Goal: Information Seeking & Learning: Learn about a topic

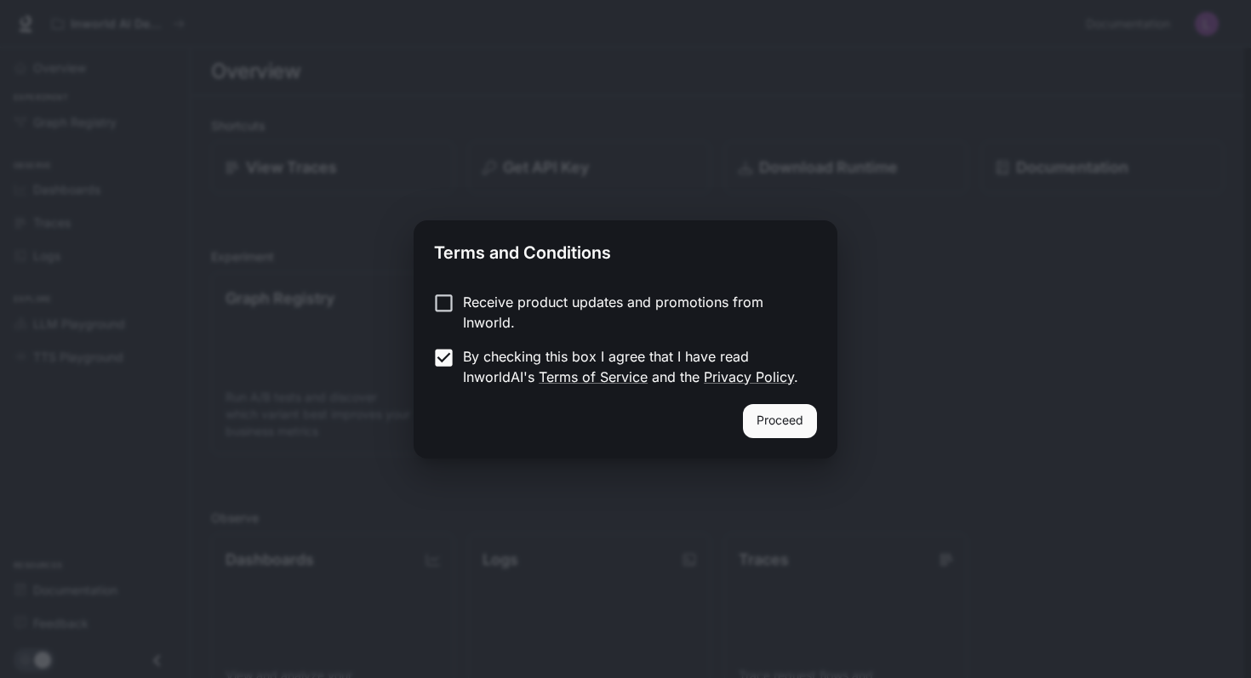
click at [766, 417] on button "Proceed" at bounding box center [780, 421] width 74 height 34
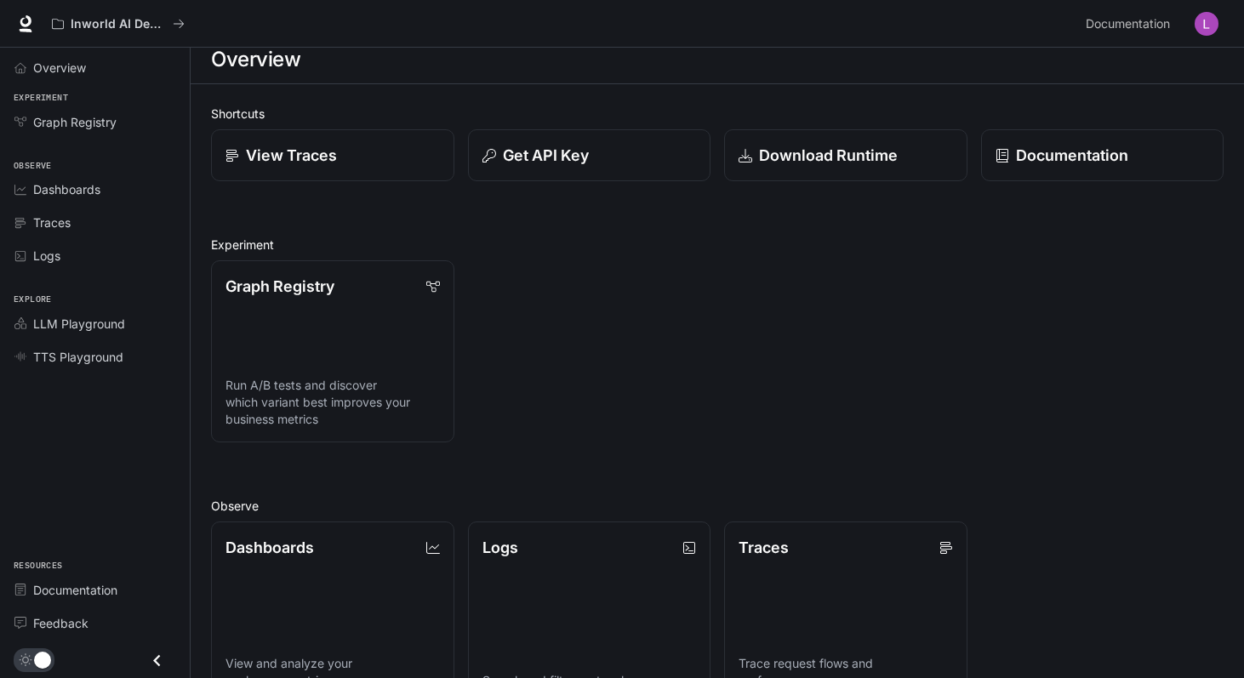
scroll to position [19, 0]
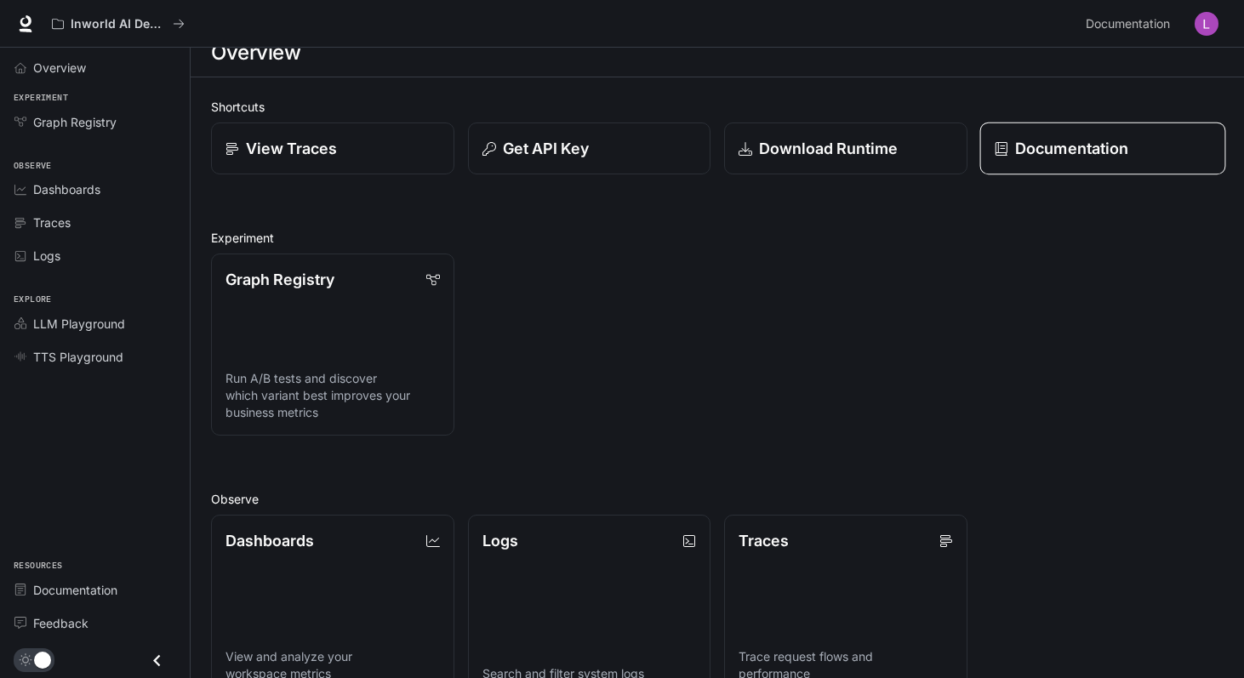
click at [1024, 135] on link "Documentation" at bounding box center [1101, 149] width 245 height 53
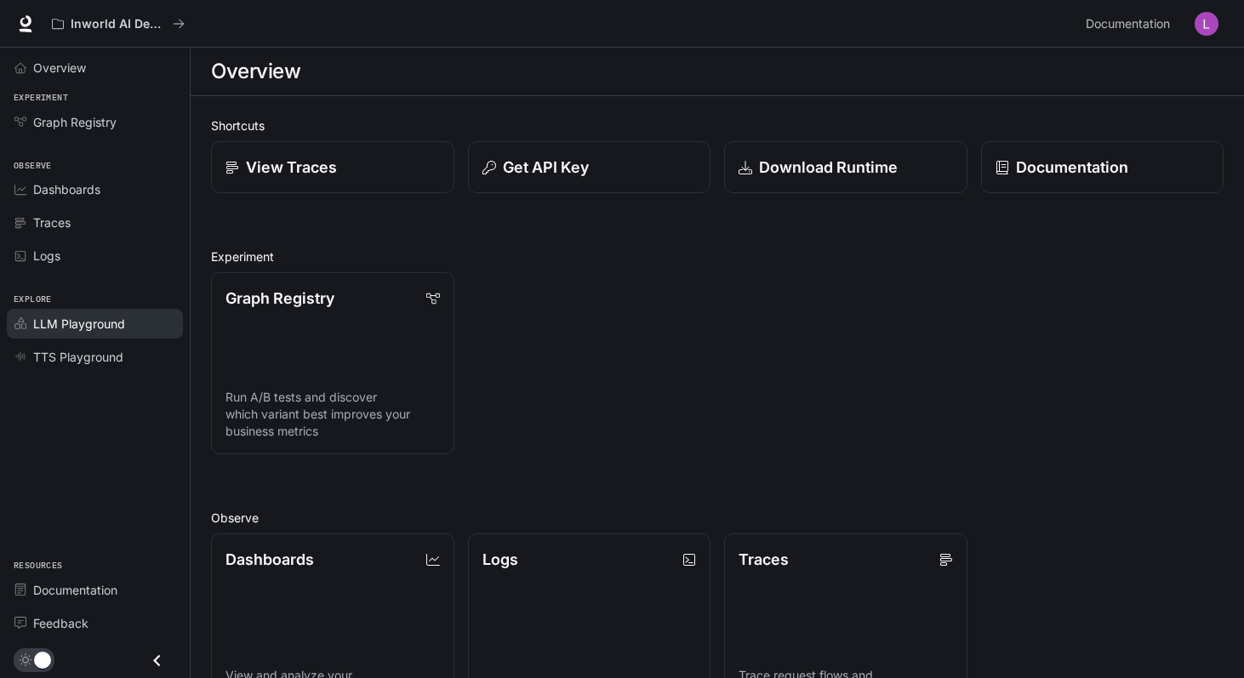
click at [89, 319] on span "LLM Playground" at bounding box center [79, 324] width 92 height 18
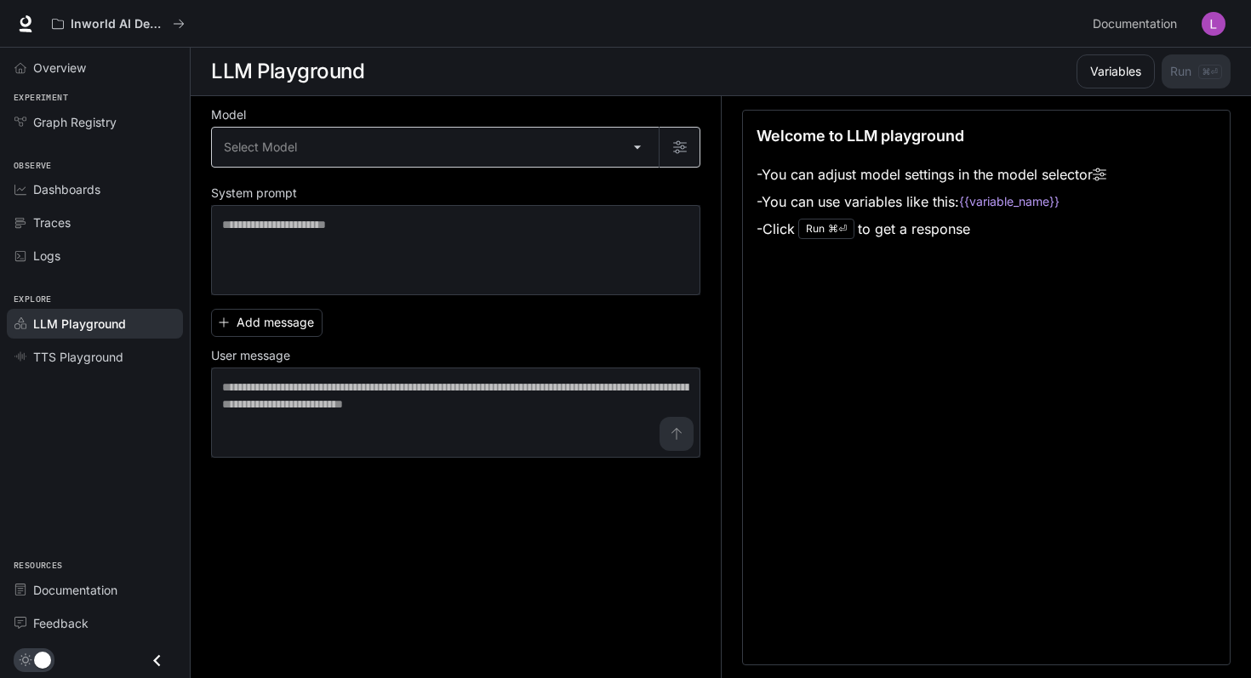
click at [638, 146] on body "Skip to main content Inworld AI Demos Documentation Documentation Portal Overvi…" at bounding box center [625, 339] width 1251 height 679
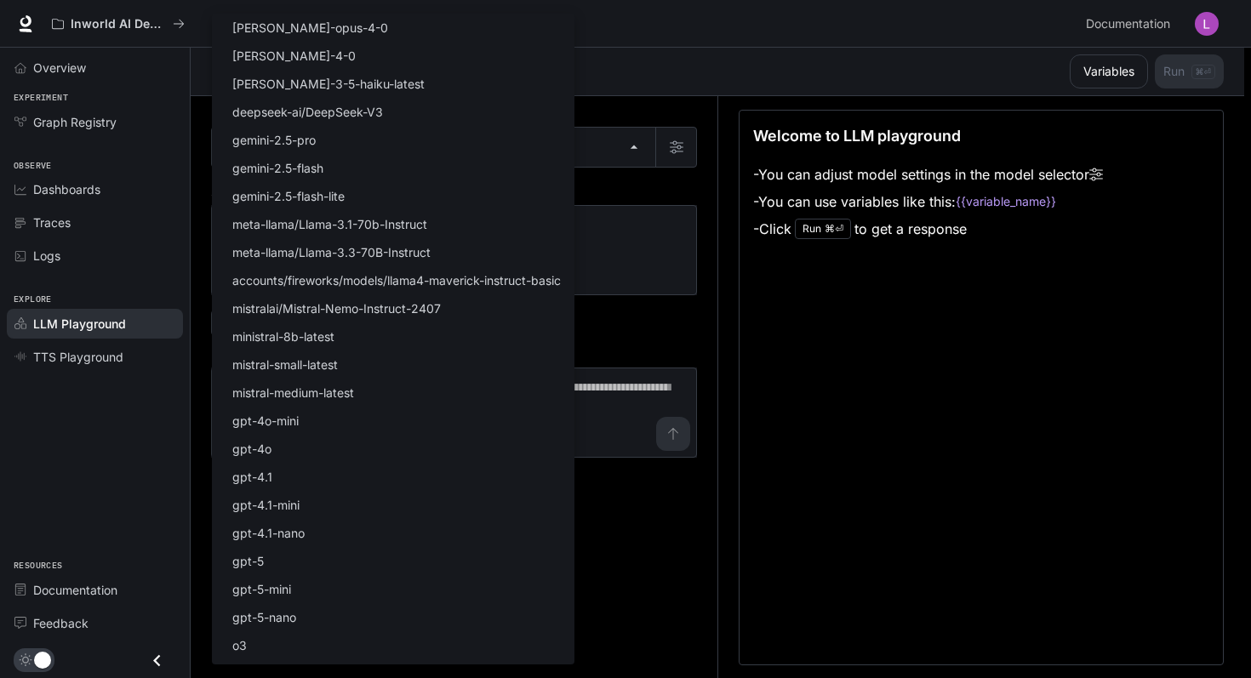
click at [722, 88] on div at bounding box center [625, 339] width 1251 height 678
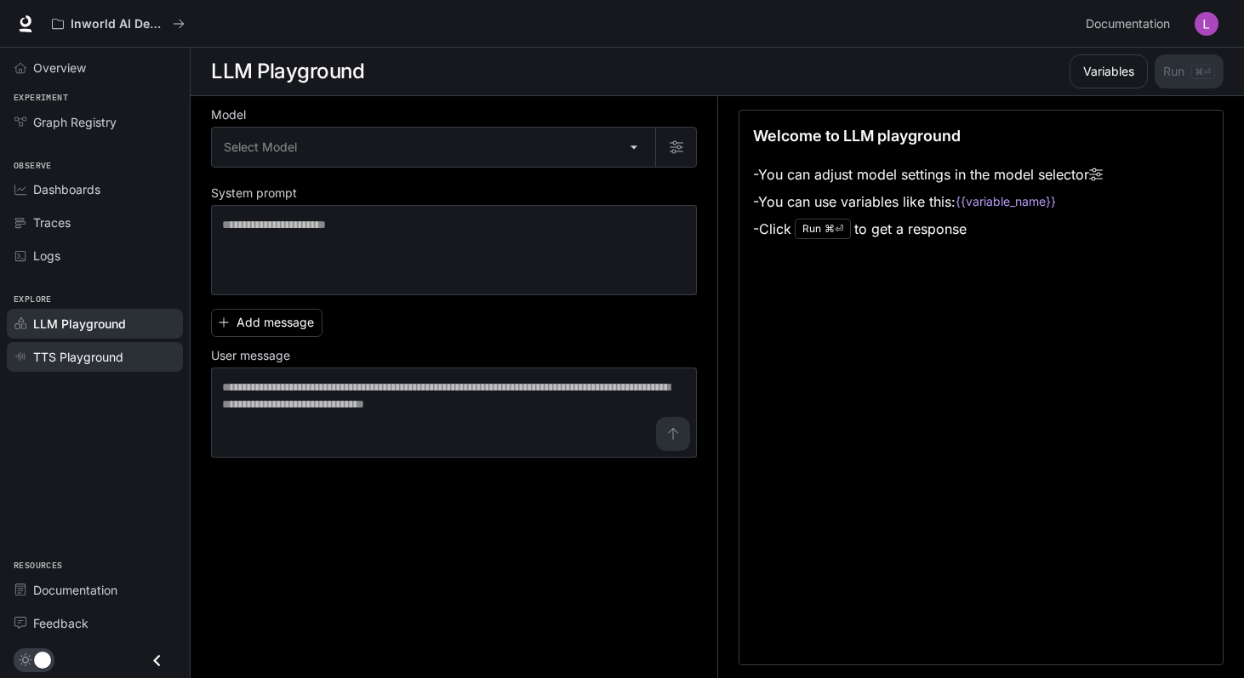
click at [93, 363] on span "TTS Playground" at bounding box center [78, 357] width 90 height 18
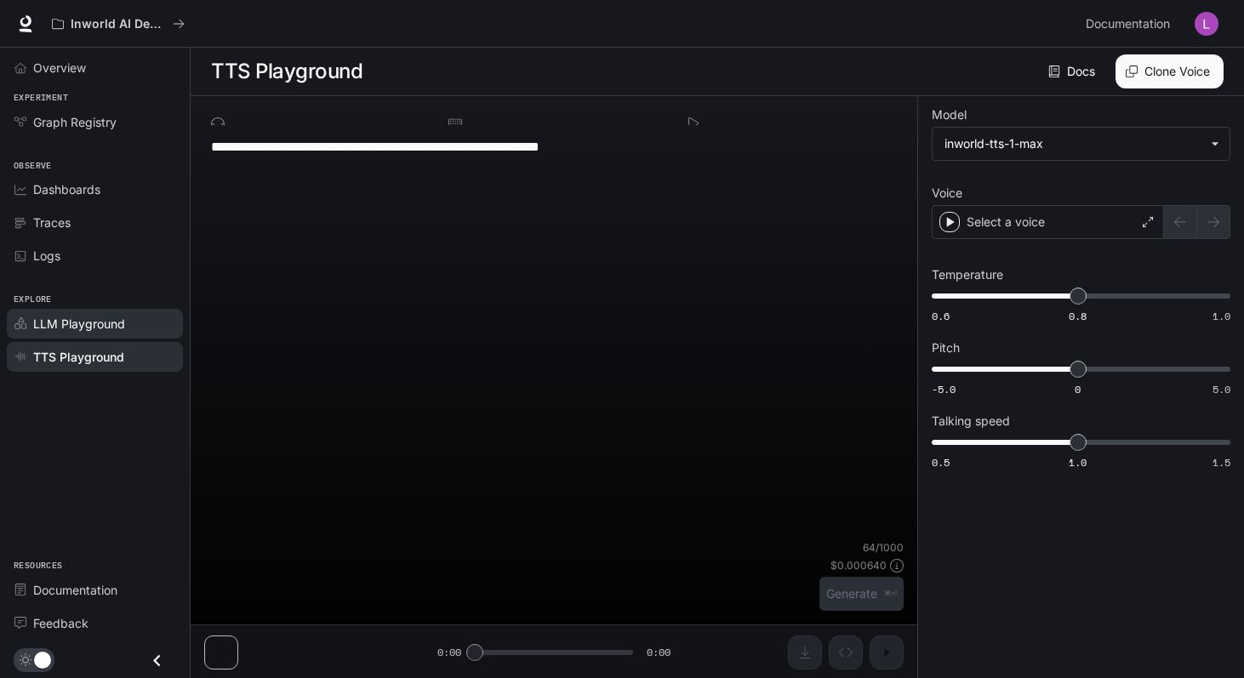
click at [89, 318] on span "LLM Playground" at bounding box center [79, 324] width 92 height 18
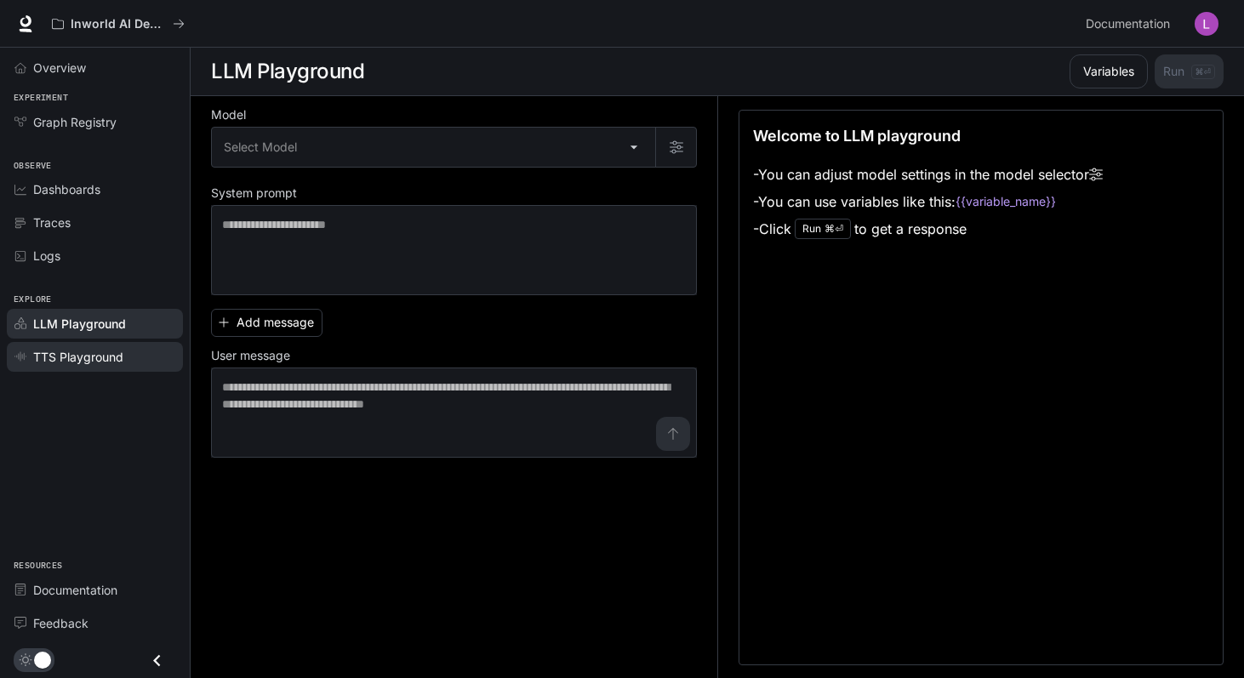
click at [55, 355] on span "TTS Playground" at bounding box center [78, 357] width 90 height 18
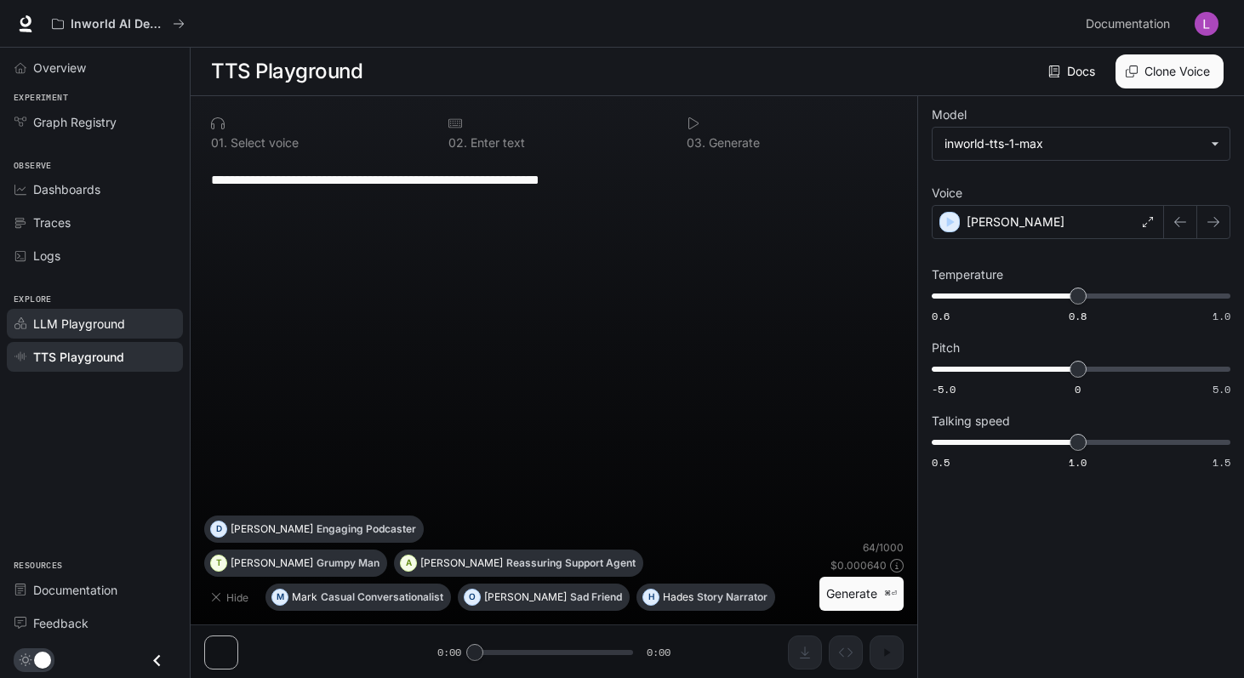
click at [54, 335] on link "LLM Playground" at bounding box center [95, 324] width 176 height 30
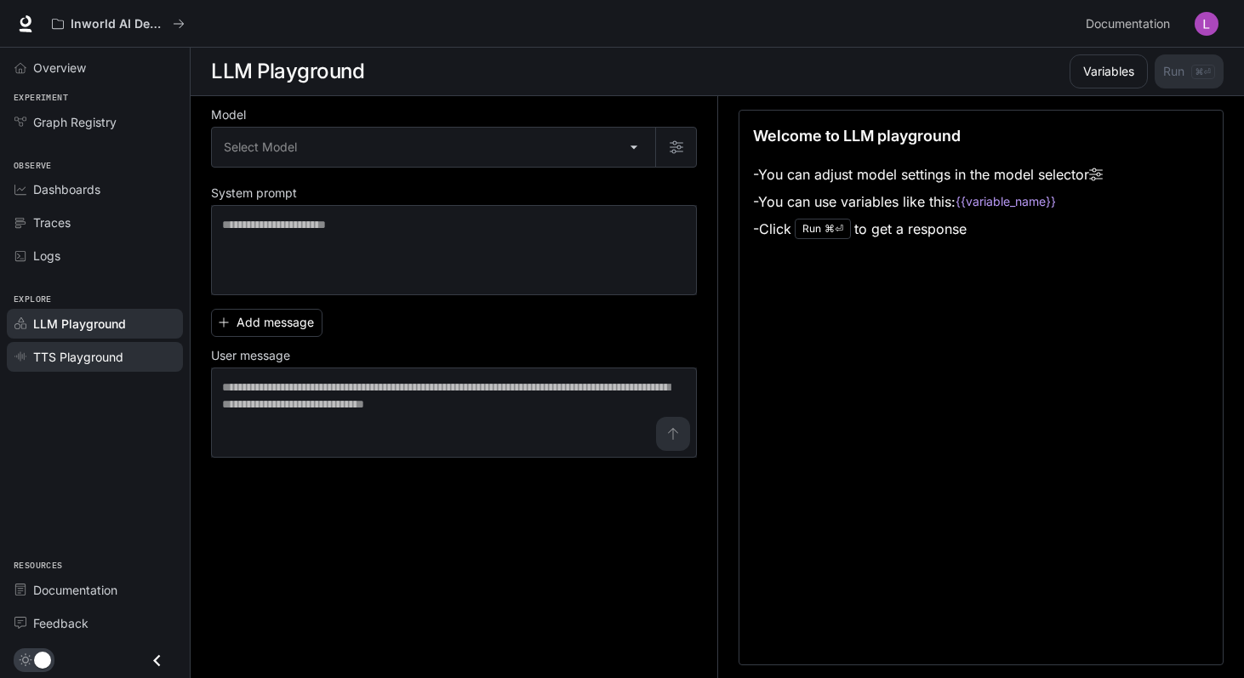
click at [53, 362] on span "TTS Playground" at bounding box center [78, 357] width 90 height 18
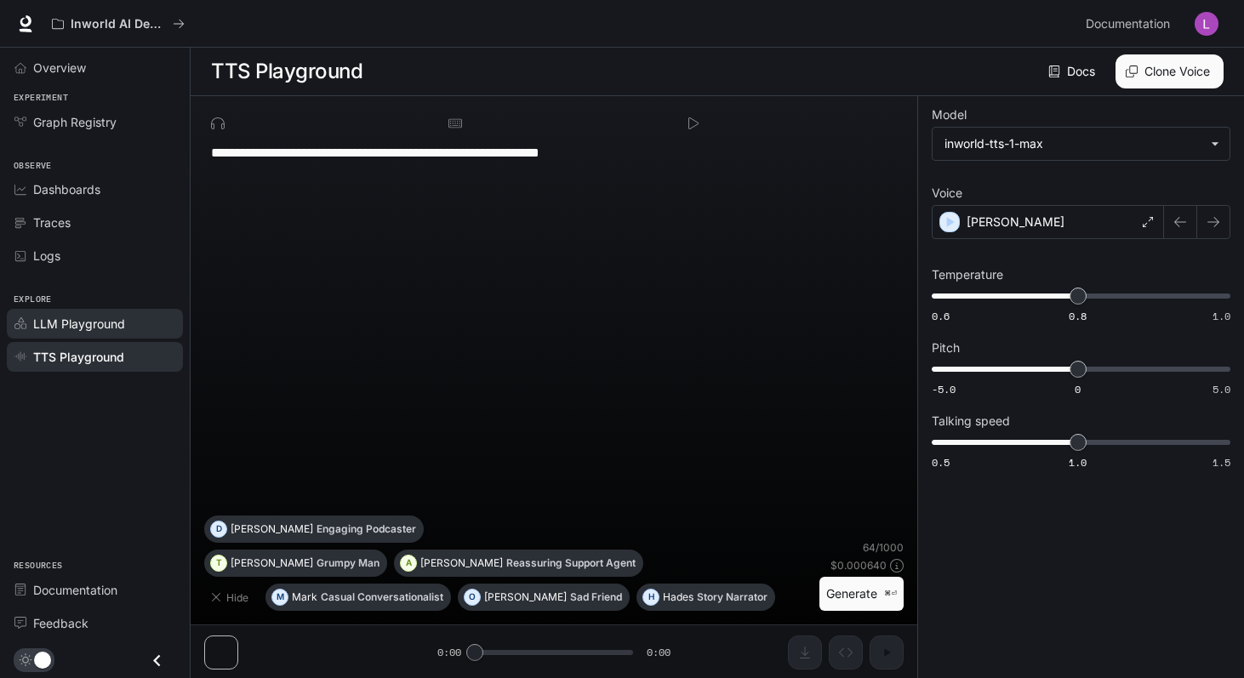
click at [63, 334] on link "LLM Playground" at bounding box center [95, 324] width 176 height 30
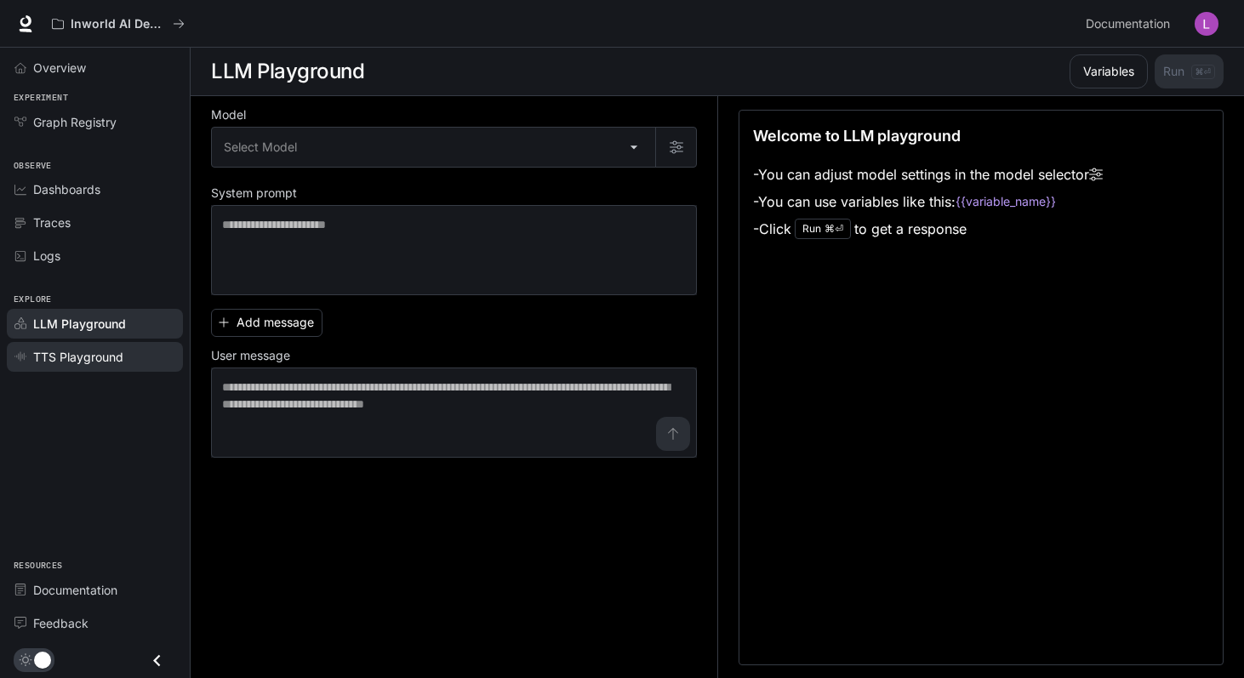
click at [109, 357] on span "TTS Playground" at bounding box center [78, 357] width 90 height 18
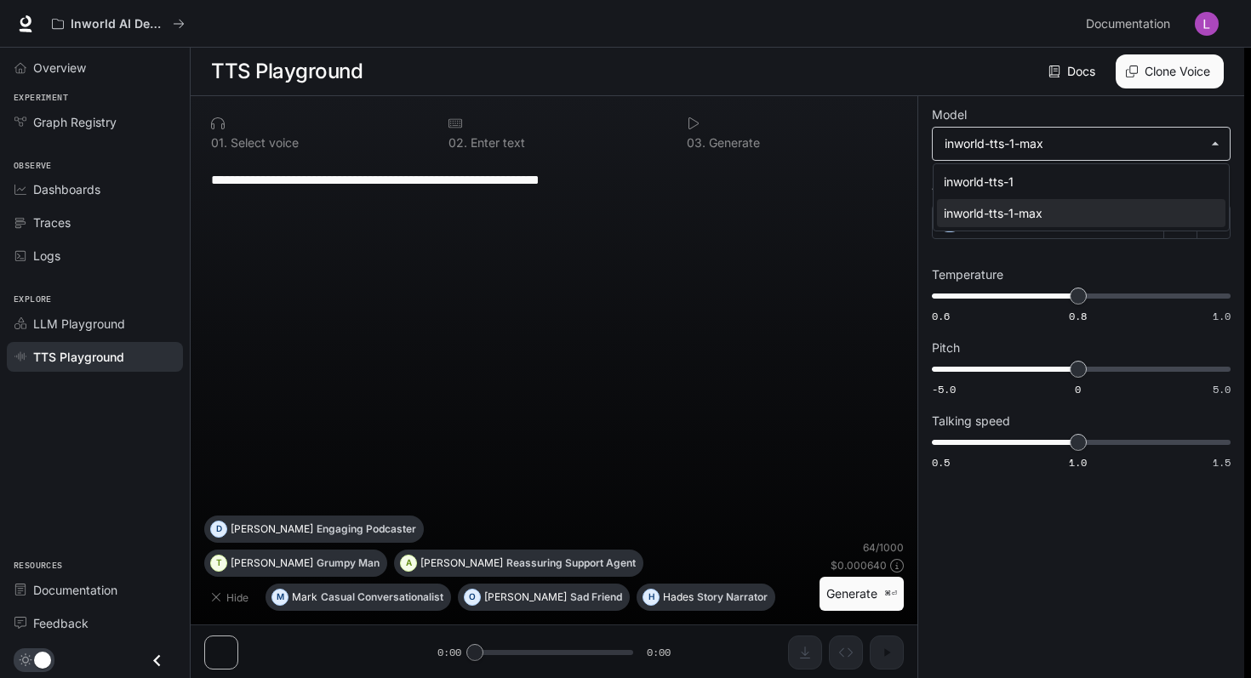
click at [1198, 140] on body "**********" at bounding box center [625, 339] width 1251 height 679
click at [1198, 140] on div at bounding box center [625, 339] width 1251 height 678
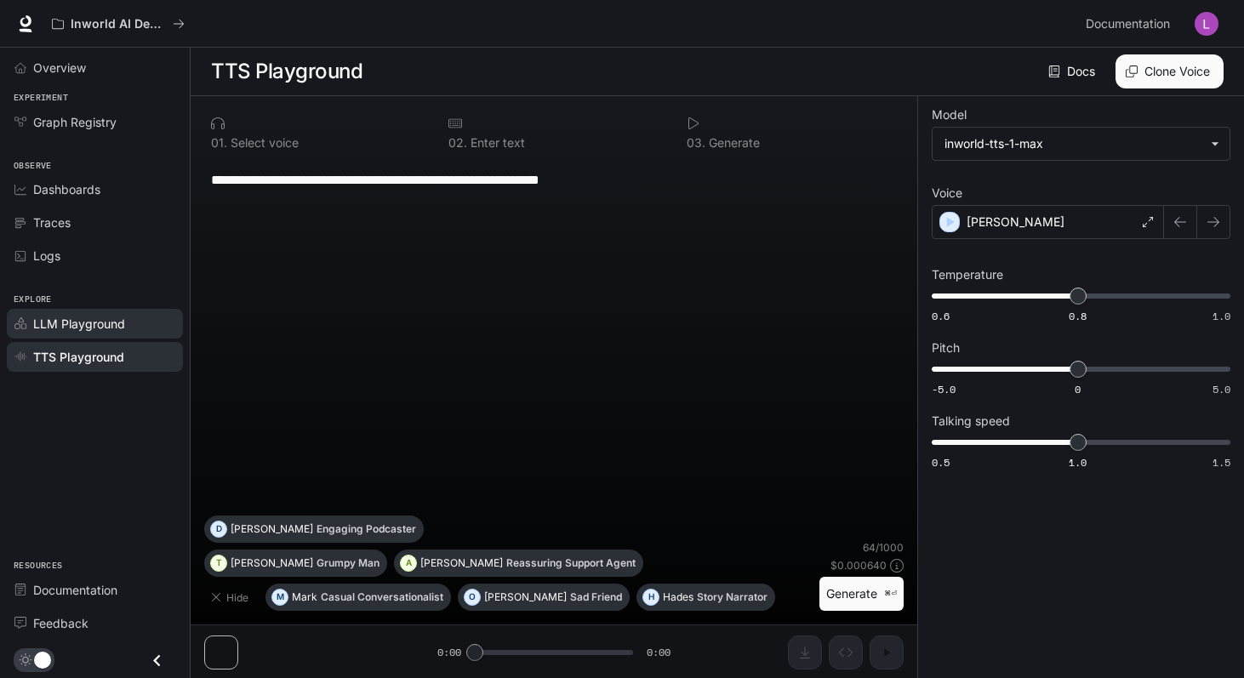
click at [82, 317] on span "LLM Playground" at bounding box center [79, 324] width 92 height 18
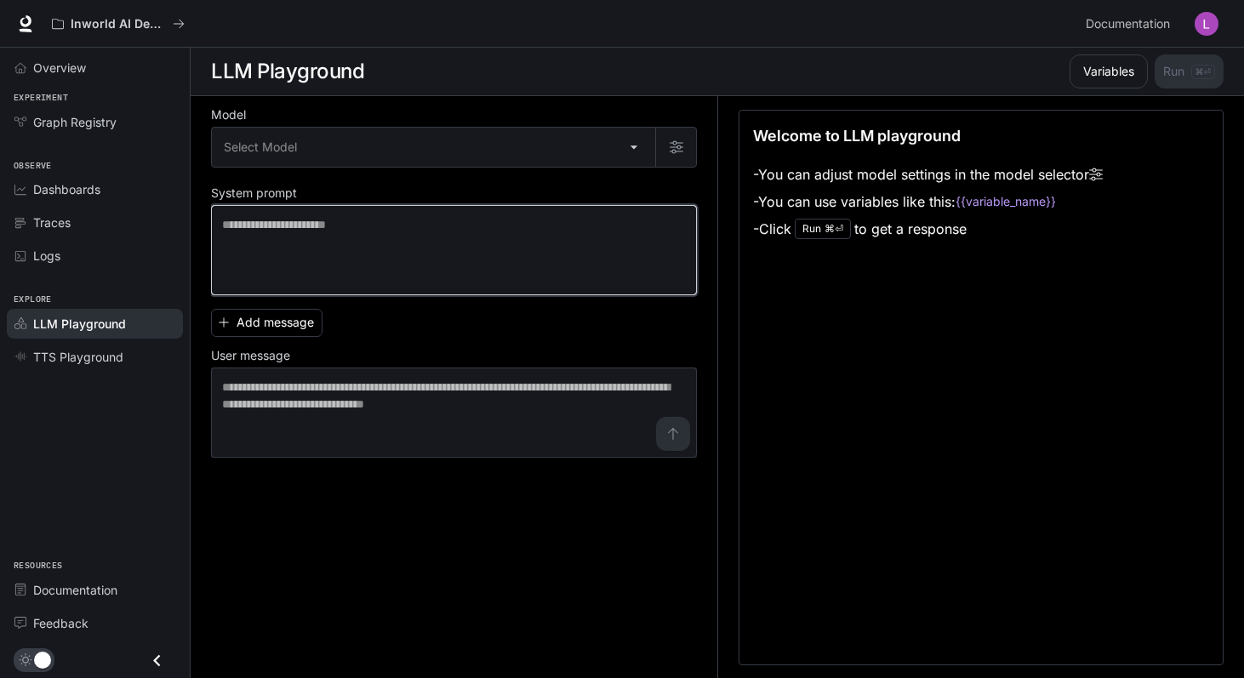
click at [398, 260] on textarea at bounding box center [454, 250] width 464 height 68
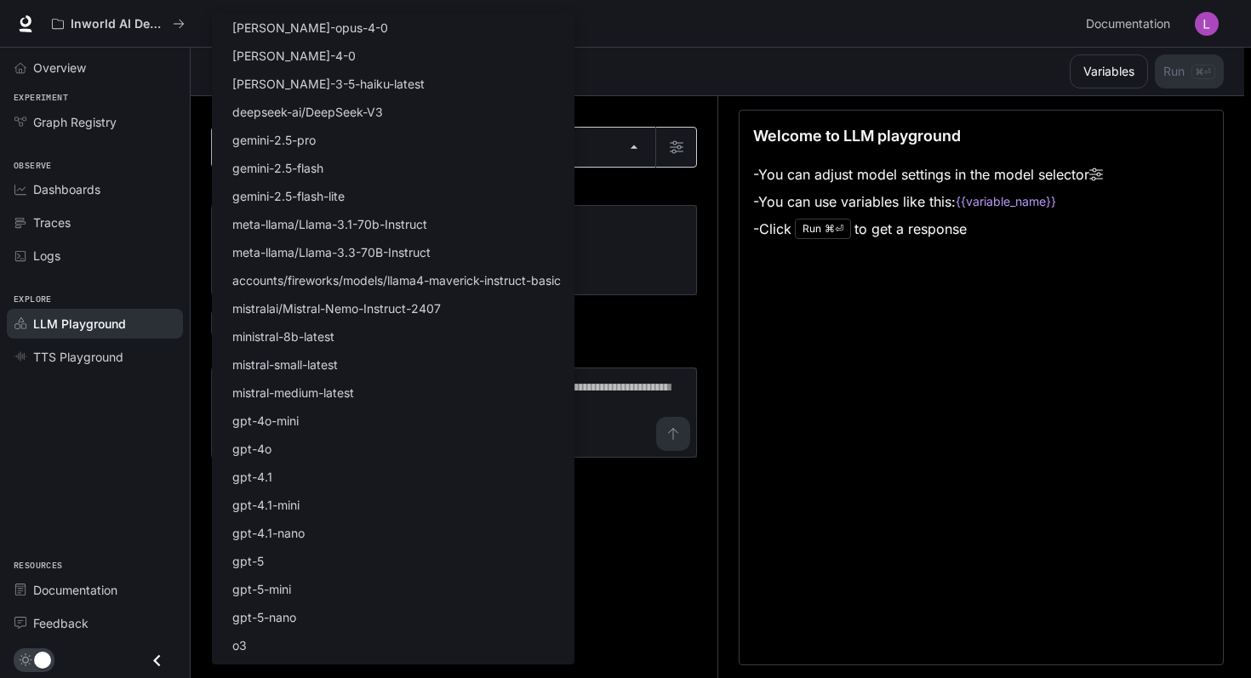
click at [631, 145] on body "Skip to main content Inworld AI Demos Documentation Documentation Portal Overvi…" at bounding box center [625, 339] width 1251 height 679
click at [719, 203] on div at bounding box center [625, 339] width 1251 height 678
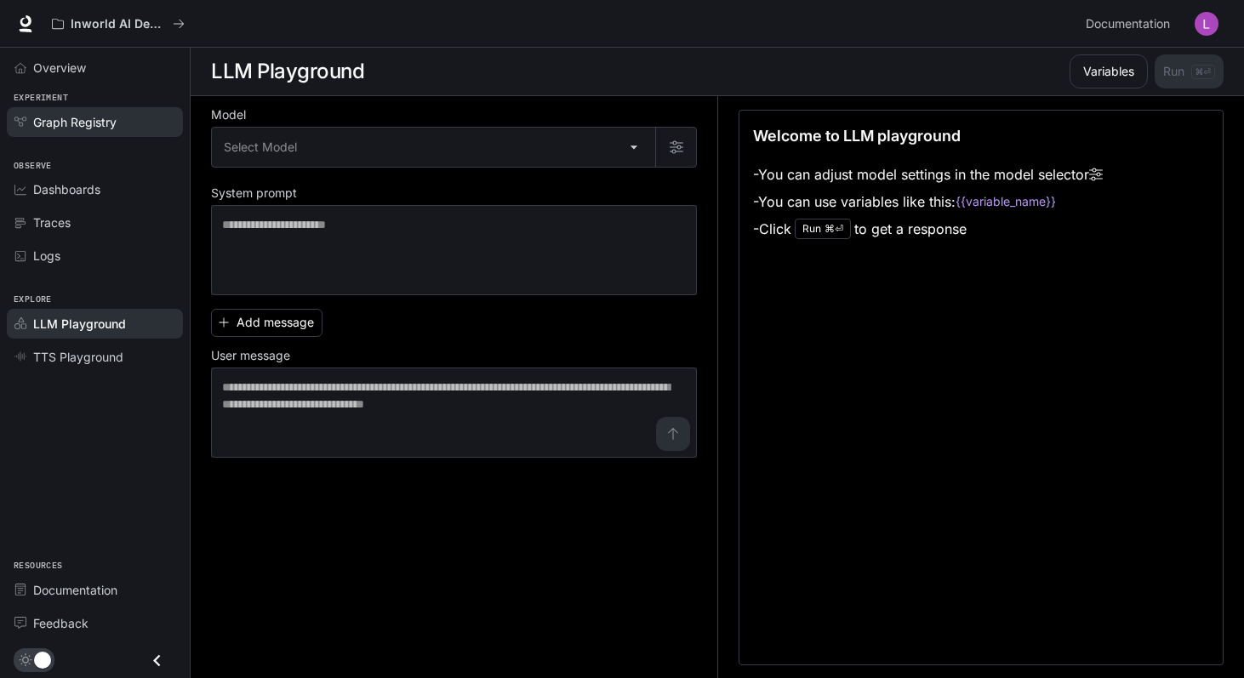
click at [113, 126] on span "Graph Registry" at bounding box center [74, 122] width 83 height 18
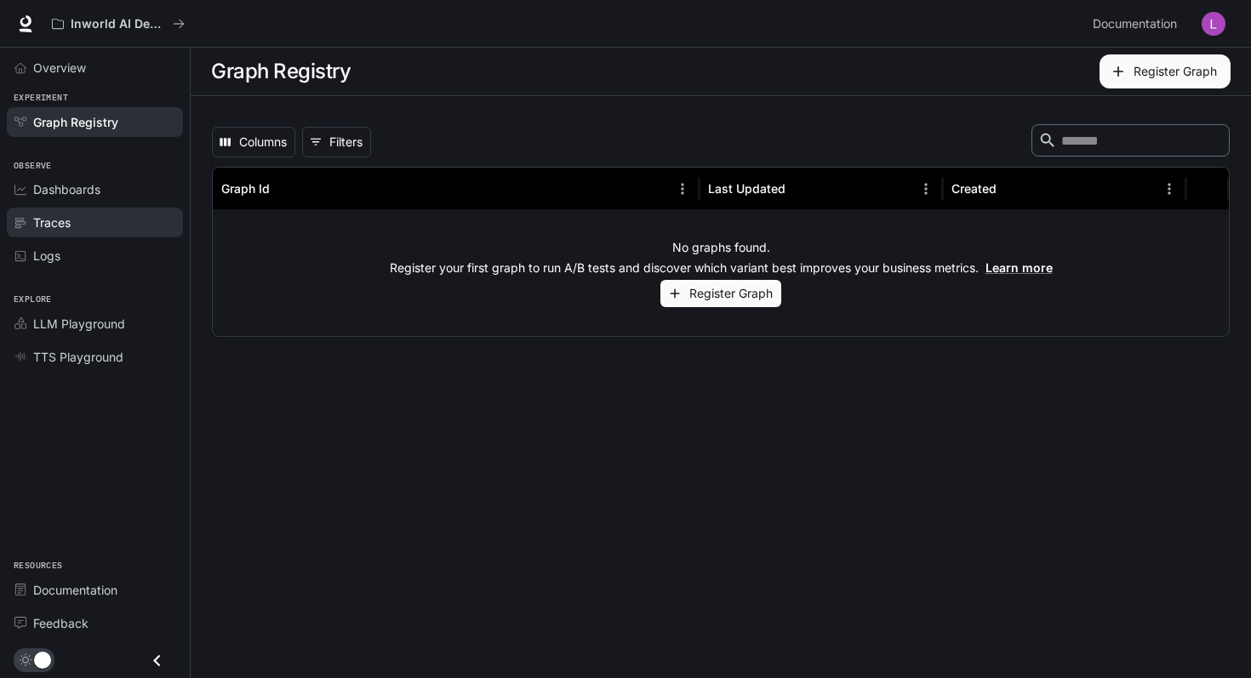
click at [71, 224] on div "Traces" at bounding box center [104, 223] width 142 height 18
